Goal: Task Accomplishment & Management: Complete application form

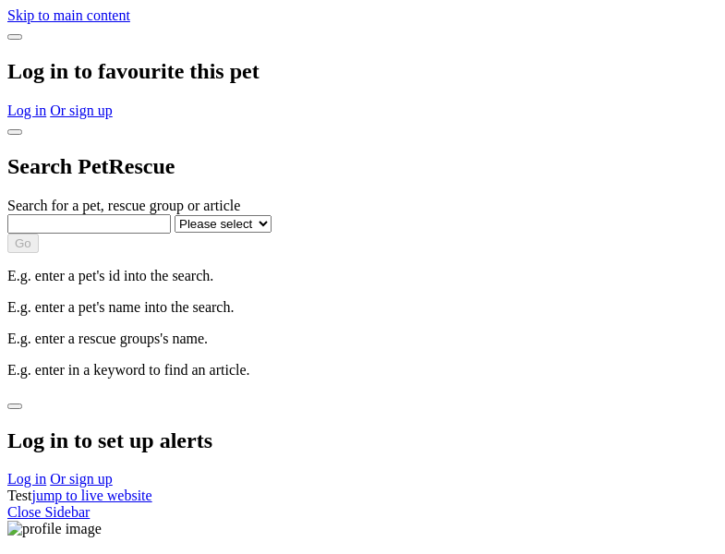
select select
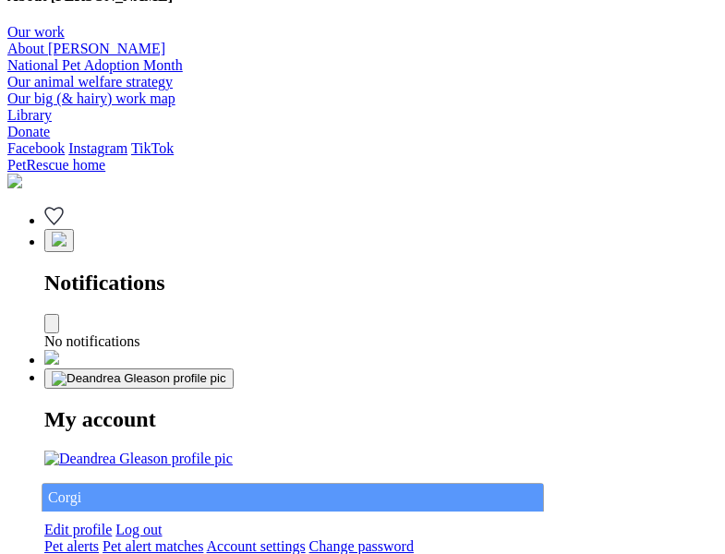
type input "Corgi"
select select "844268919"
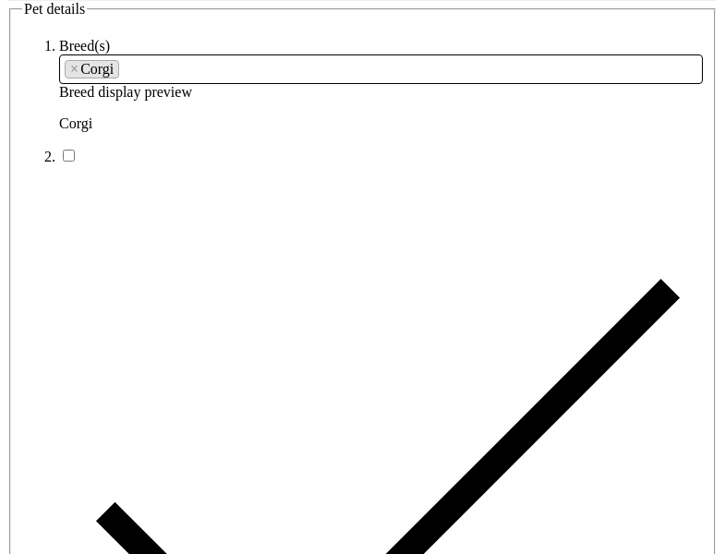
type input "[GEOGRAPHIC_DATA], 5700"
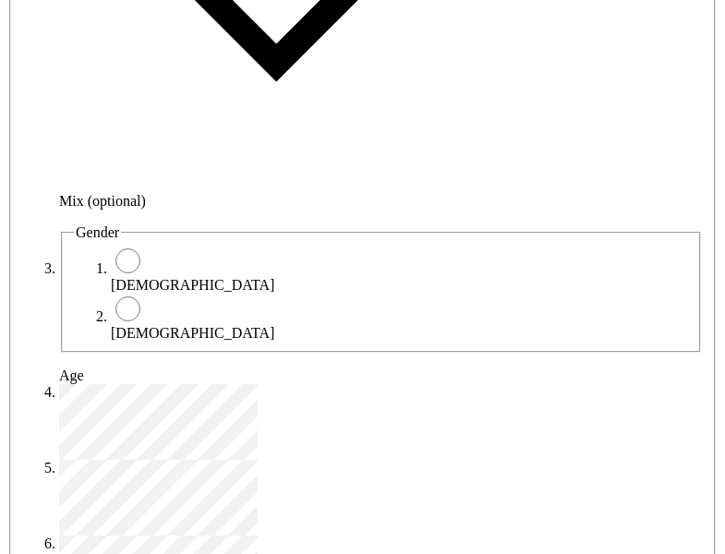
type input "14FEO934M45O193"
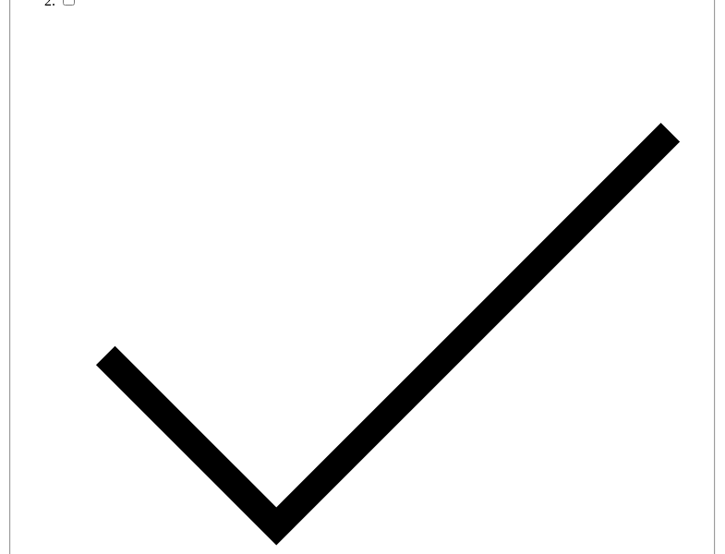
radio input "true"
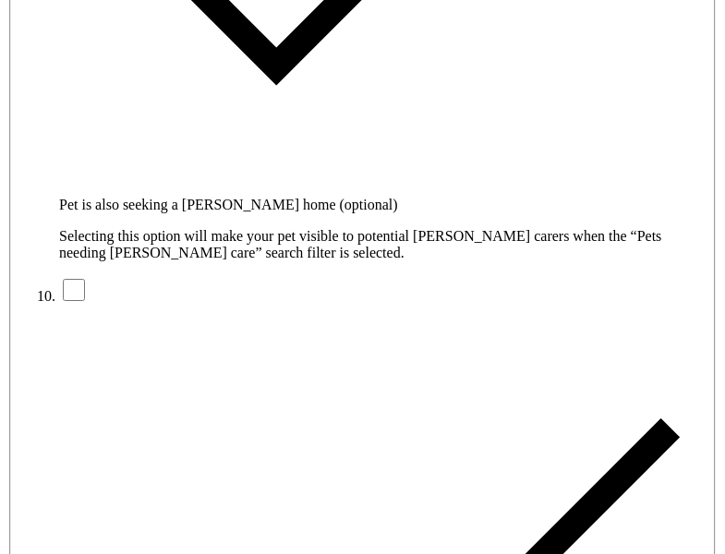
type input "Please wait..."
